Goal: Task Accomplishment & Management: Use online tool/utility

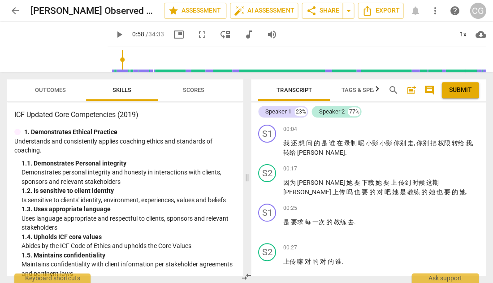
click at [15, 9] on span "arrow_back" at bounding box center [15, 10] width 11 height 11
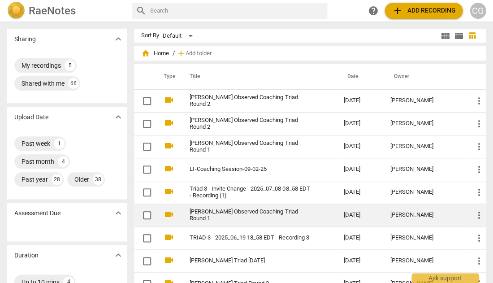
click at [281, 218] on link "Grace Wang Observed Coaching Triad Round 1" at bounding box center [251, 215] width 122 height 13
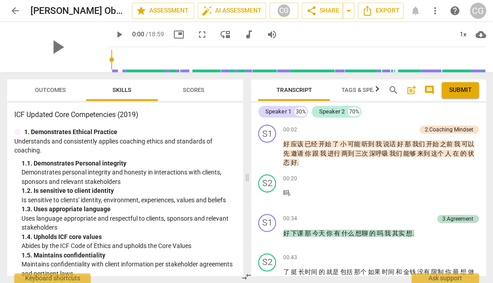
click at [45, 90] on span "Outcomes" at bounding box center [50, 90] width 31 height 7
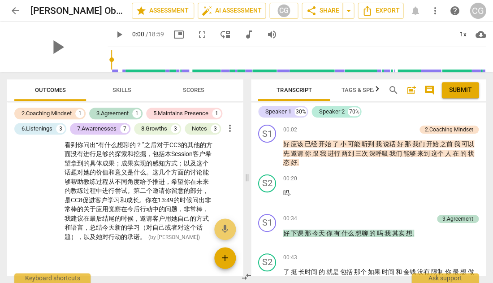
click at [224, 258] on span "add" at bounding box center [225, 258] width 11 height 11
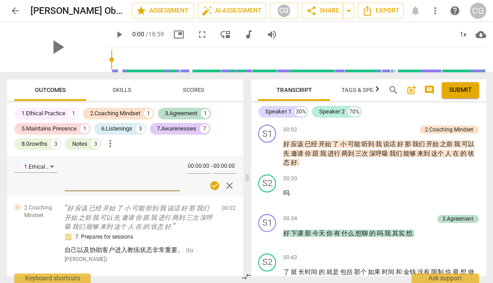
click at [16, 11] on span "arrow_back" at bounding box center [15, 10] width 11 height 11
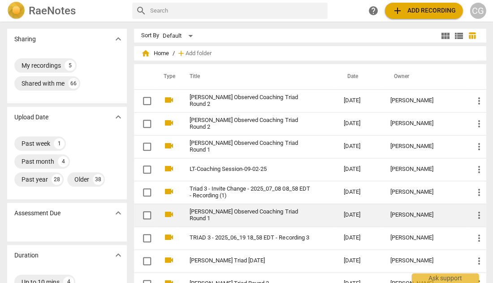
click at [268, 215] on link "Grace Wang Observed Coaching Triad Round 1" at bounding box center [251, 215] width 122 height 13
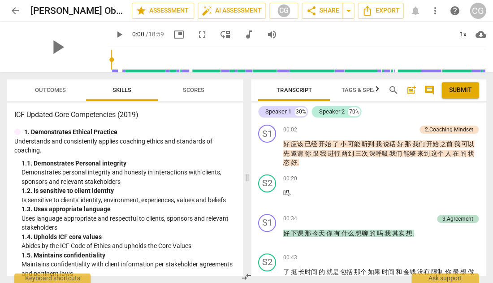
click at [51, 89] on span "Outcomes" at bounding box center [50, 90] width 31 height 7
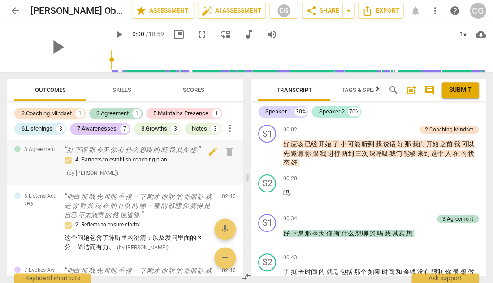
scroll to position [109, 0]
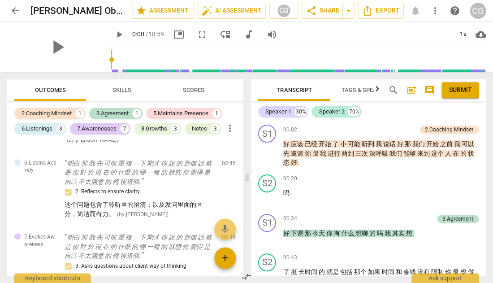
click at [225, 256] on span "add" at bounding box center [225, 258] width 11 height 11
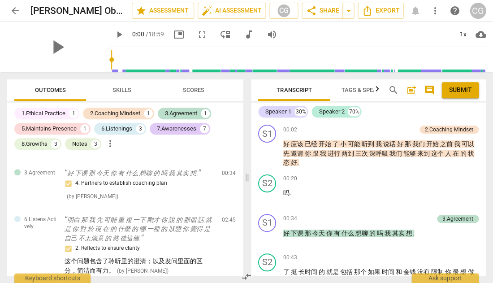
scroll to position [0, 0]
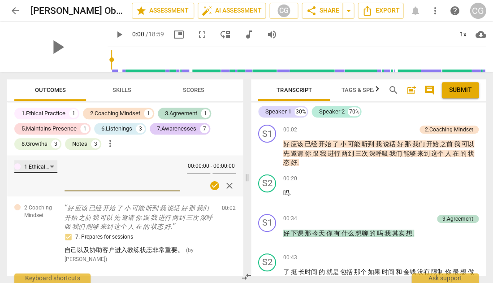
click at [52, 165] on div "1.Ethical Practice" at bounding box center [35, 166] width 43 height 13
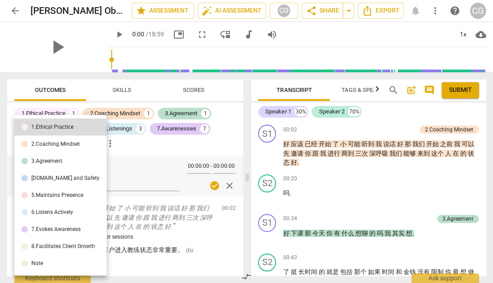
click at [132, 165] on div at bounding box center [246, 141] width 493 height 283
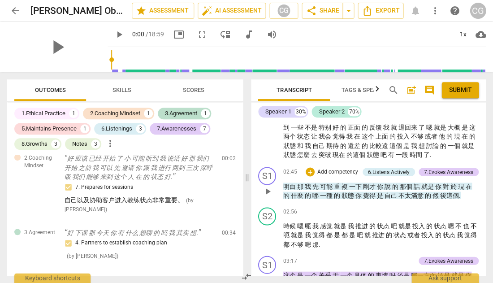
scroll to position [237, 0]
click at [306, 176] on div "+" at bounding box center [310, 171] width 9 height 9
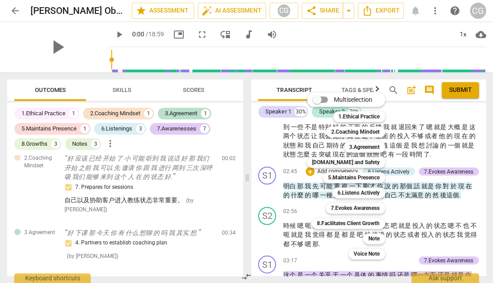
click at [263, 248] on div at bounding box center [246, 141] width 493 height 283
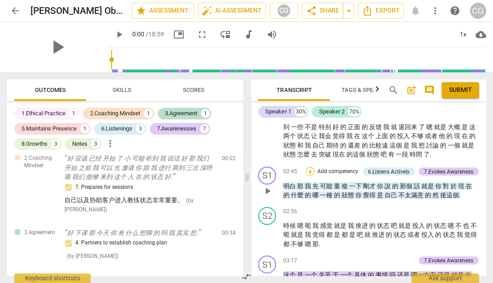
click at [306, 176] on div "+" at bounding box center [310, 171] width 9 height 9
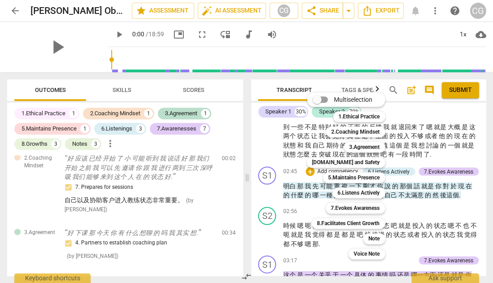
click at [334, 266] on div at bounding box center [246, 141] width 493 height 283
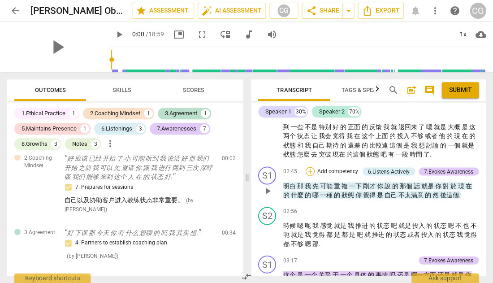
click at [309, 176] on div "+" at bounding box center [310, 171] width 9 height 9
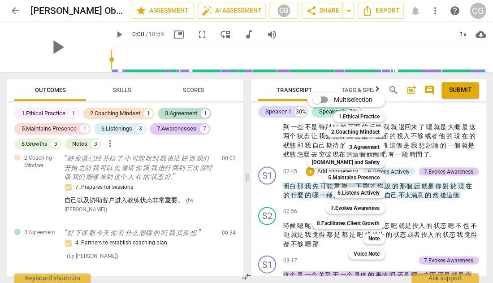
click at [477, 210] on div at bounding box center [246, 141] width 493 height 283
